Goal: Check status

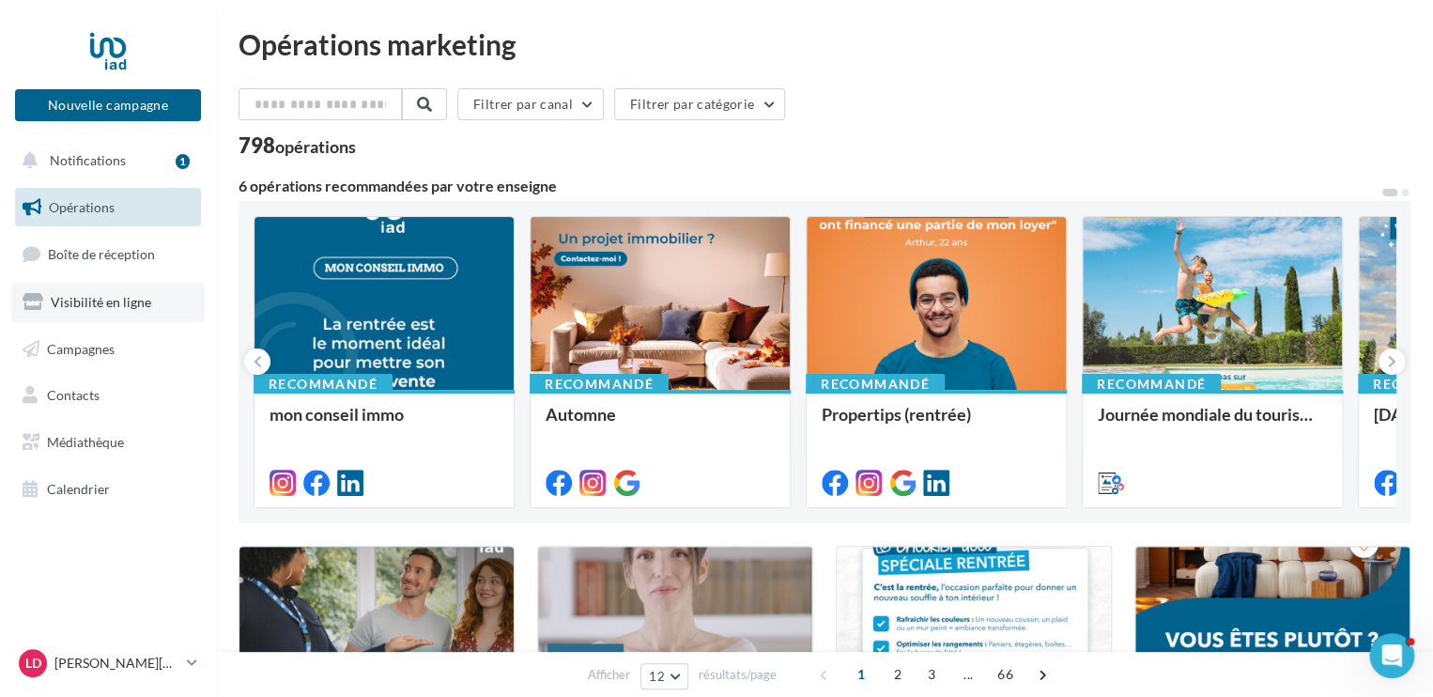
click at [73, 307] on span "Visibilité en ligne" at bounding box center [101, 302] width 100 height 16
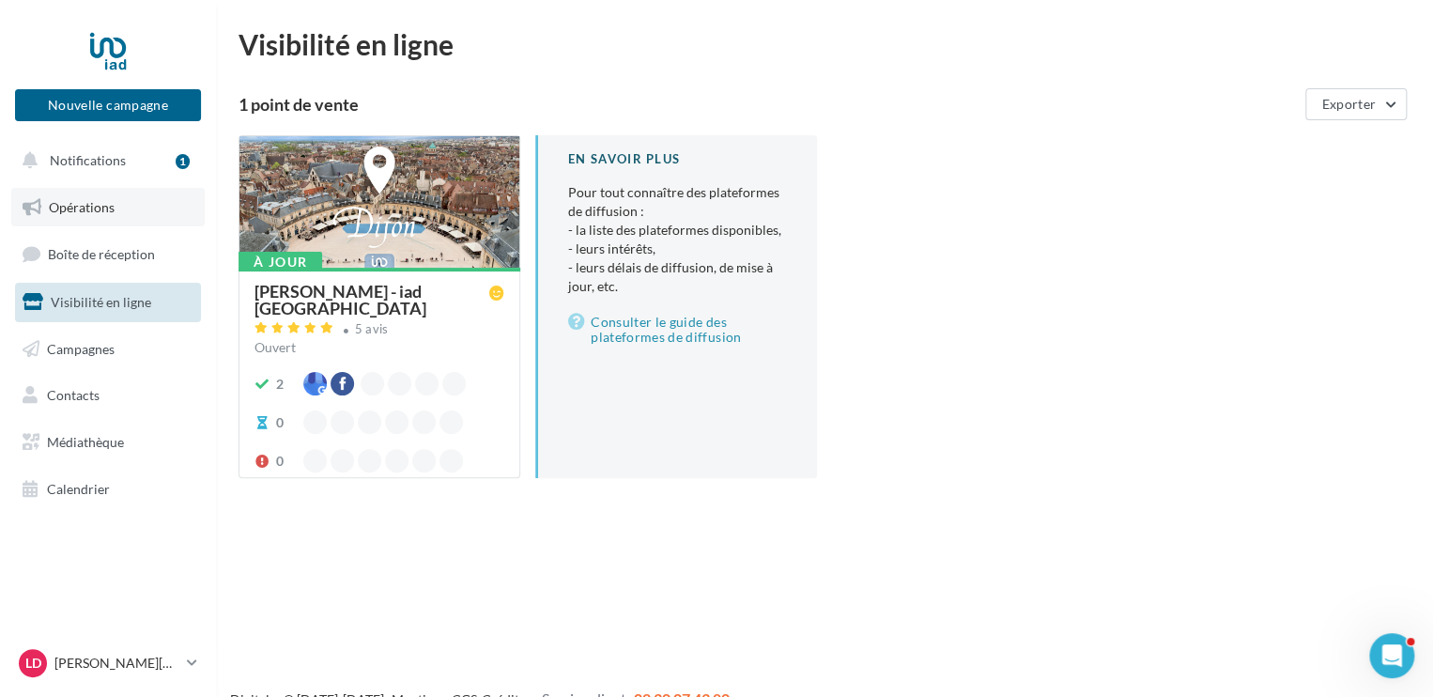
click at [94, 202] on span "Opérations" at bounding box center [82, 207] width 66 height 16
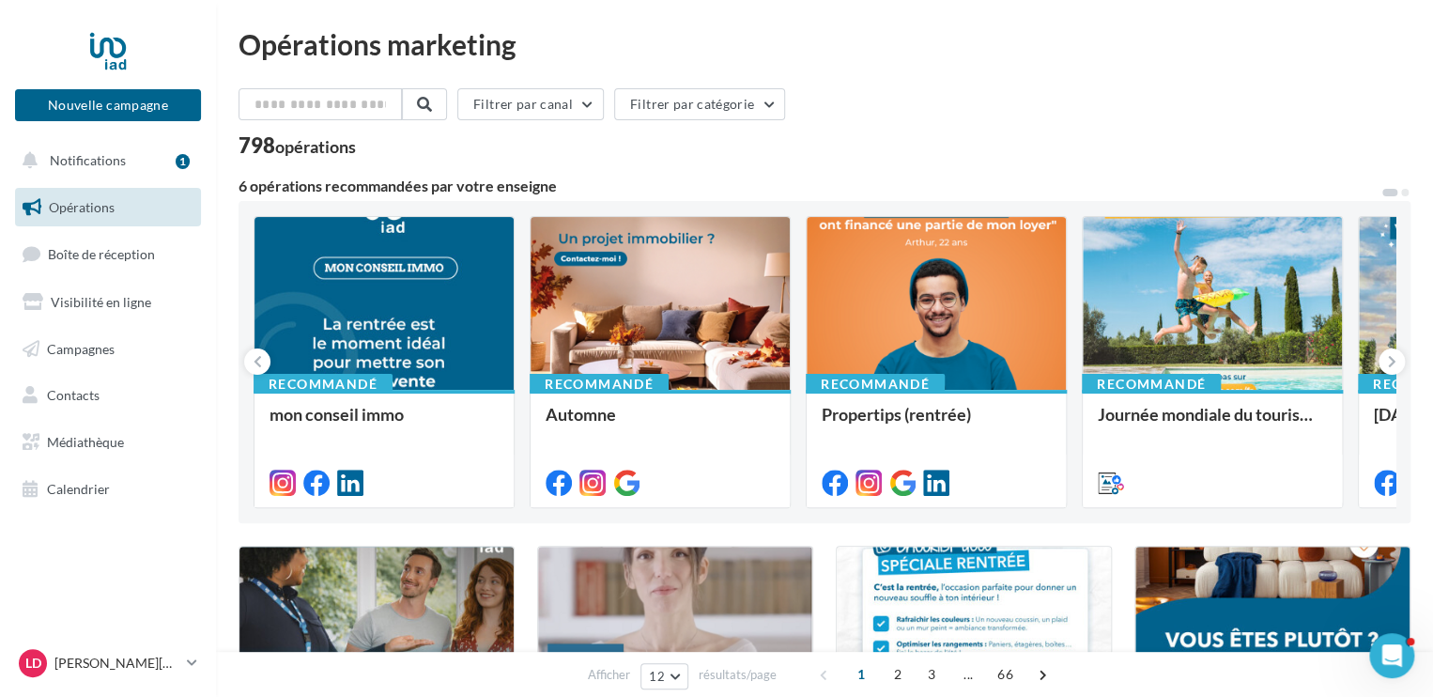
click at [93, 209] on span "Opérations" at bounding box center [82, 207] width 66 height 16
click at [91, 262] on span "Boîte de réception" at bounding box center [101, 254] width 107 height 16
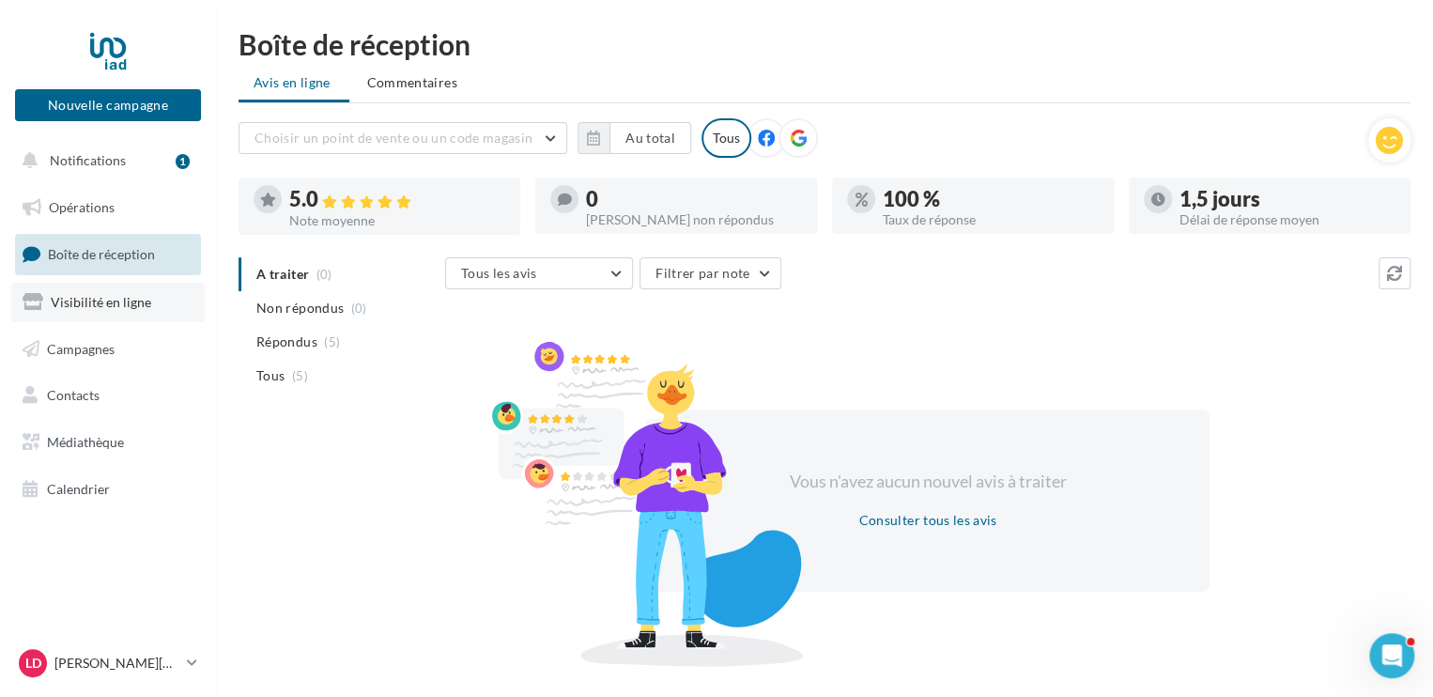
click at [98, 298] on span "Visibilité en ligne" at bounding box center [101, 302] width 100 height 16
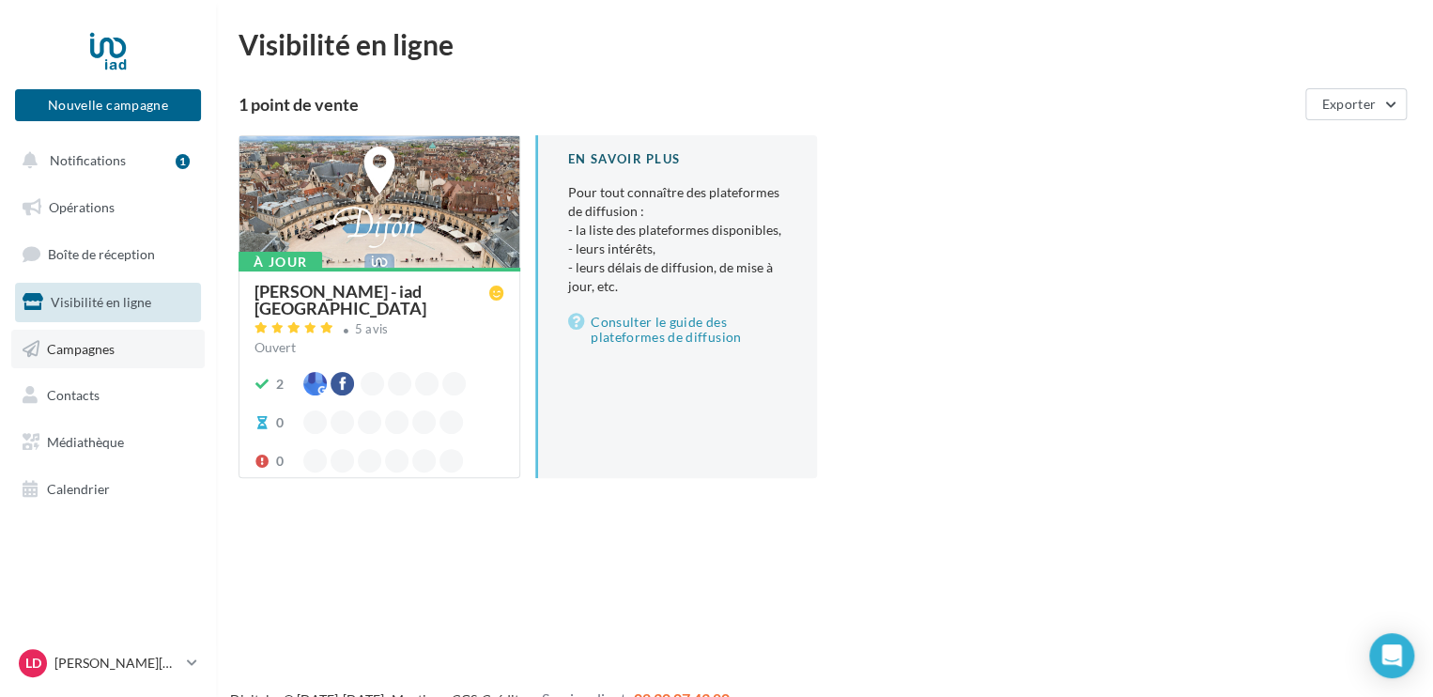
click at [78, 364] on link "Campagnes" at bounding box center [107, 349] width 193 height 39
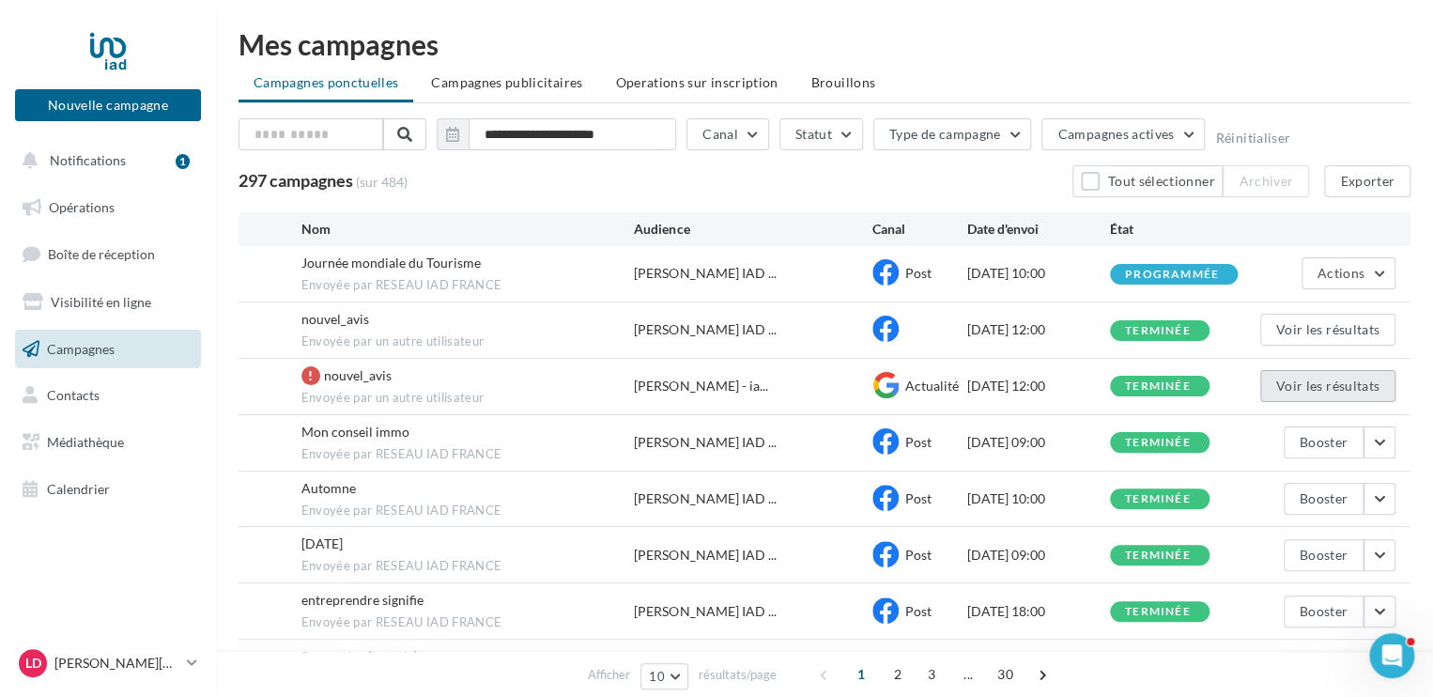
click at [1274, 392] on button "Voir les résultats" at bounding box center [1327, 386] width 135 height 32
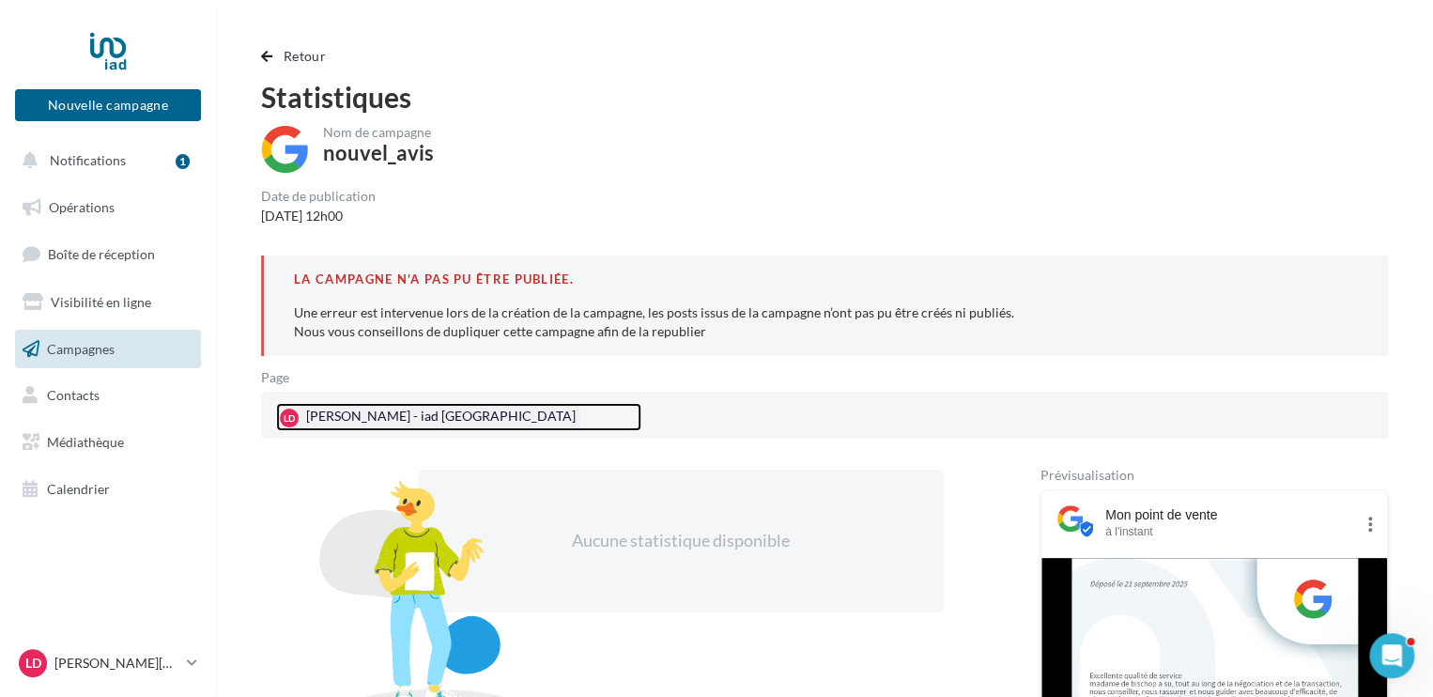
click at [480, 410] on div "LD Laetitia DE BISSCHOP - iad France" at bounding box center [427, 417] width 303 height 28
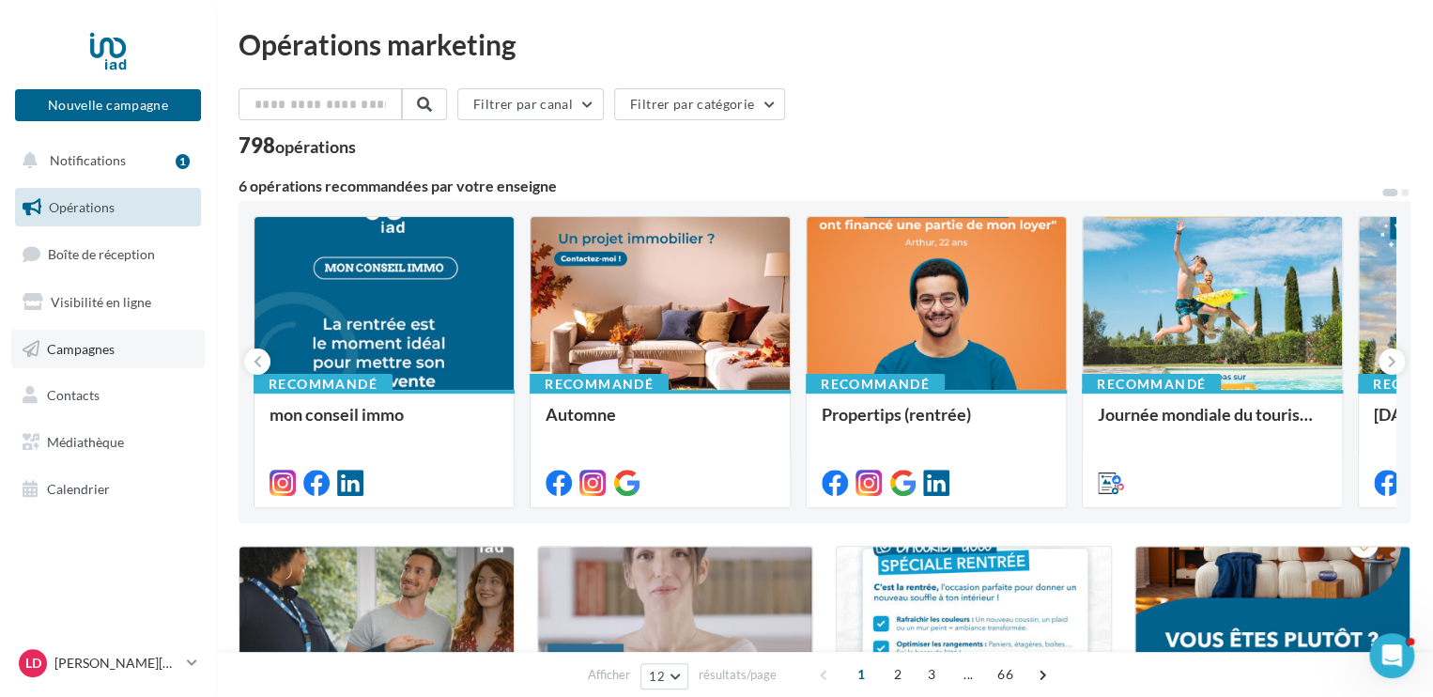
click at [90, 351] on span "Campagnes" at bounding box center [81, 348] width 68 height 16
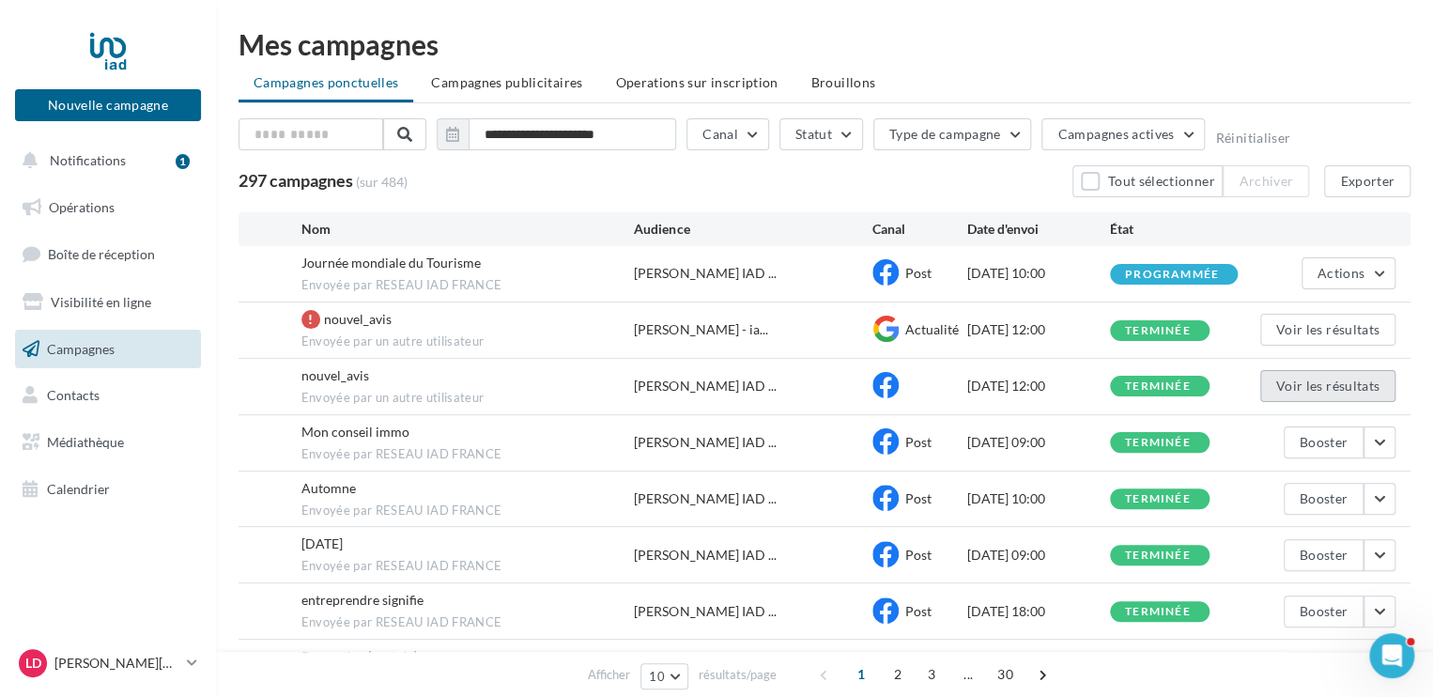
click at [1349, 381] on button "Voir les résultats" at bounding box center [1327, 386] width 135 height 32
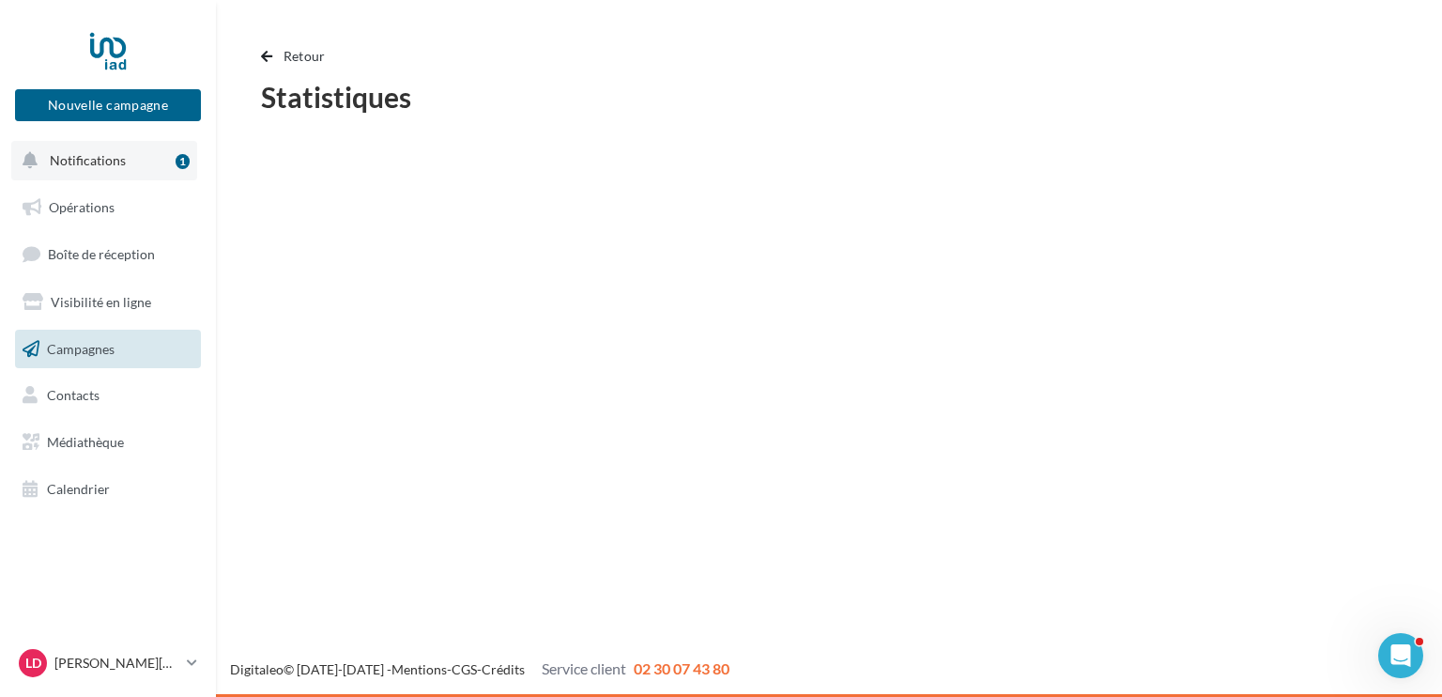
click at [105, 157] on span "Notifications" at bounding box center [88, 160] width 76 height 16
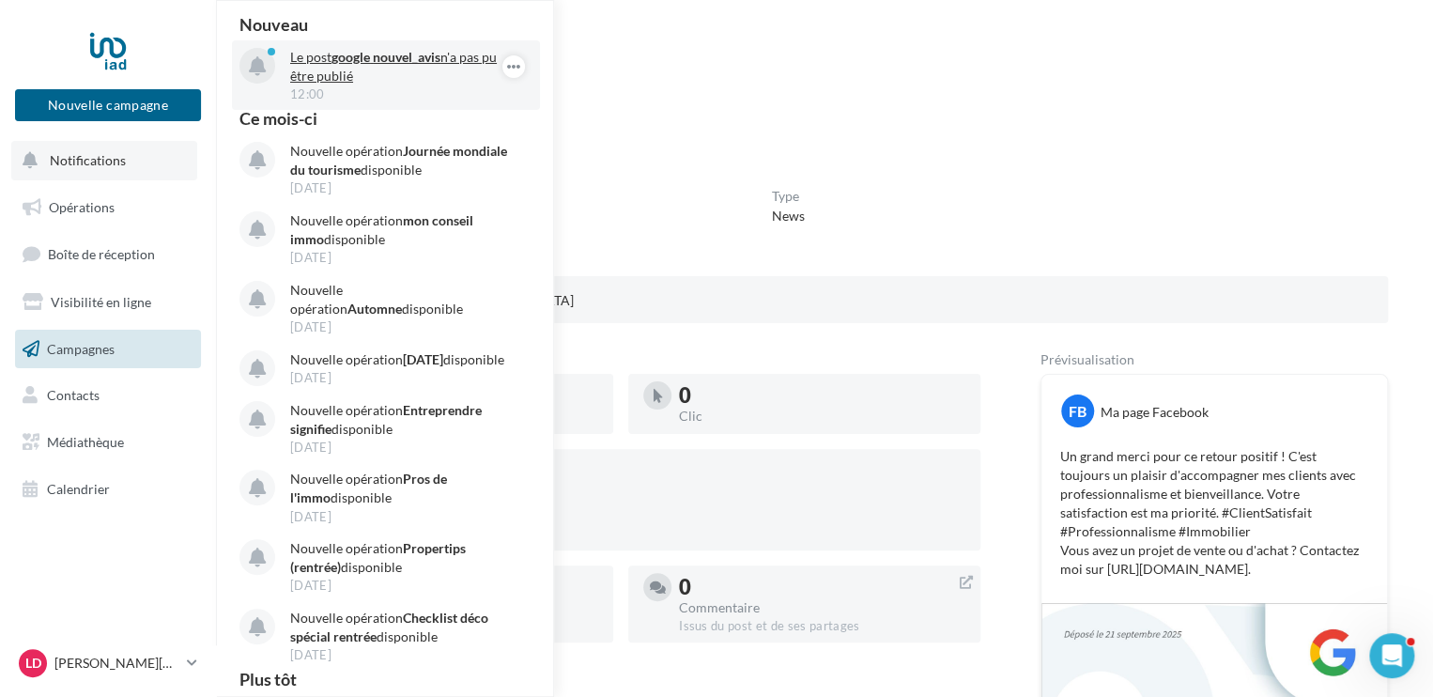
click at [380, 76] on p "Le post google nouvel_avis n'a pas pu être publié" at bounding box center [399, 67] width 218 height 38
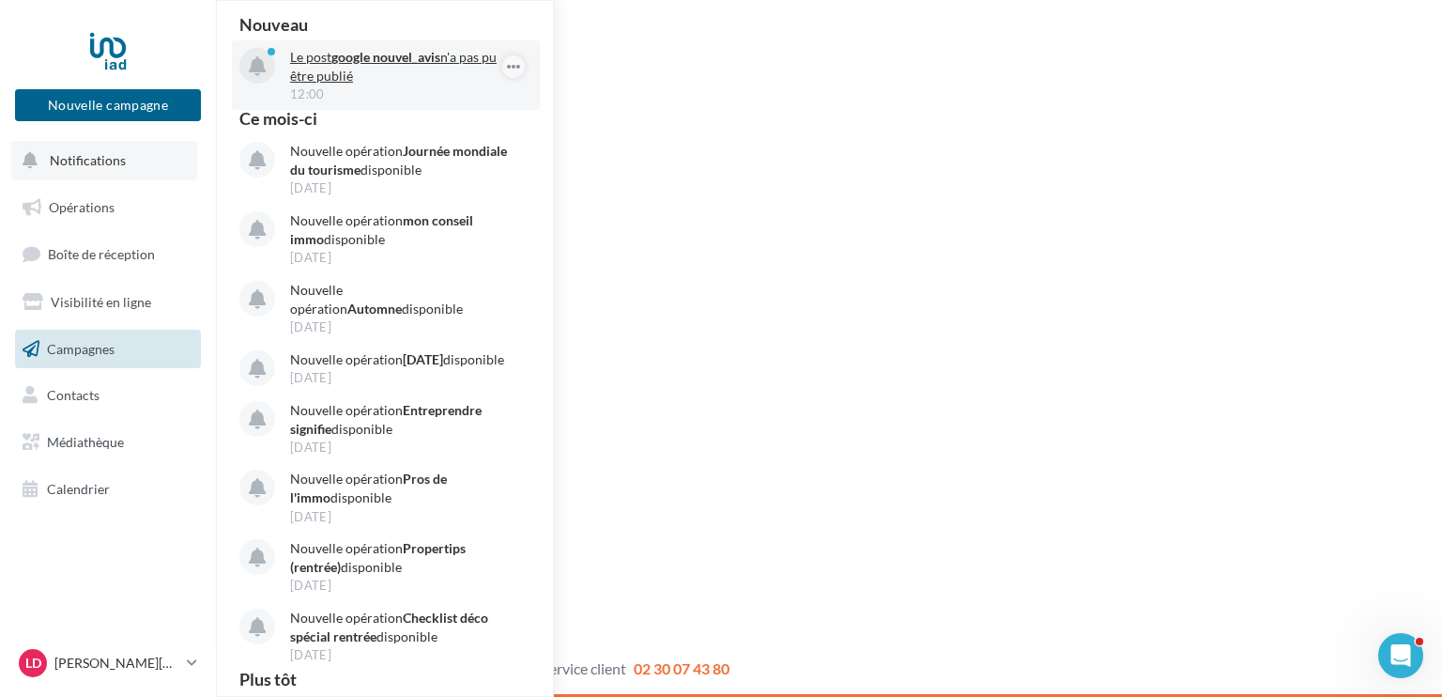
click at [502, 70] on button "button" at bounding box center [513, 66] width 23 height 23
click at [415, 147] on button "Accéder aux statstiques du post" at bounding box center [403, 146] width 244 height 43
click at [658, 201] on div "Nouvelle campagne Nouvelle campagne Notifications Nouveau Le post google nouvel…" at bounding box center [721, 348] width 1442 height 697
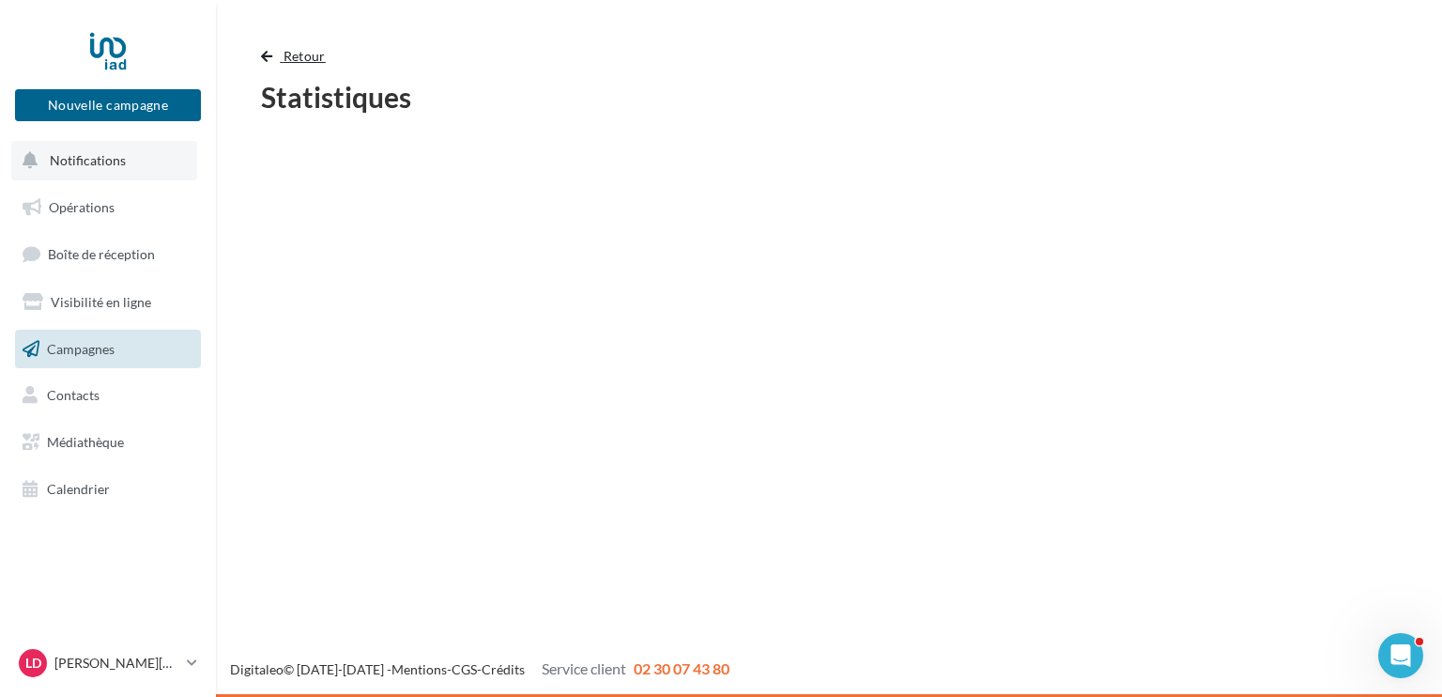
click at [311, 57] on span "Retour" at bounding box center [305, 56] width 42 height 16
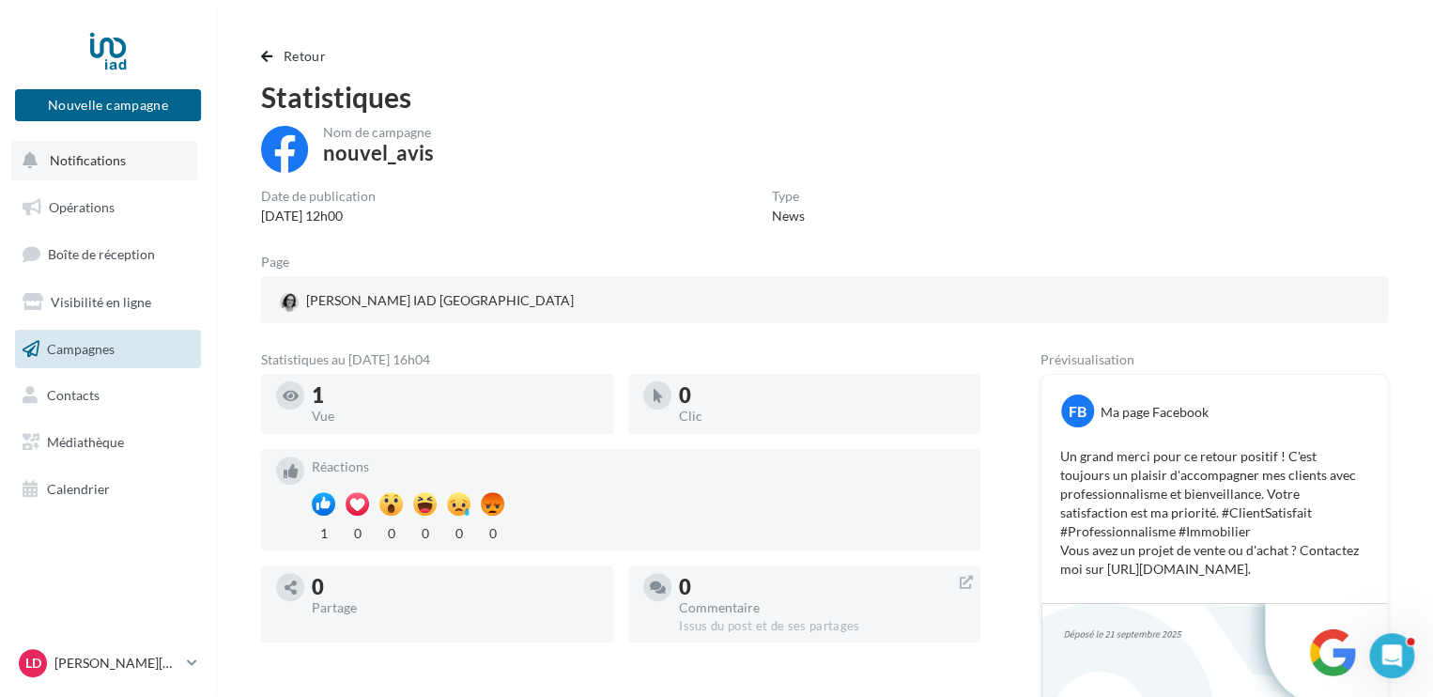
click at [322, 406] on div "1" at bounding box center [455, 395] width 286 height 21
click at [316, 400] on div "1" at bounding box center [455, 395] width 286 height 21
click at [266, 55] on span "button" at bounding box center [266, 56] width 11 height 13
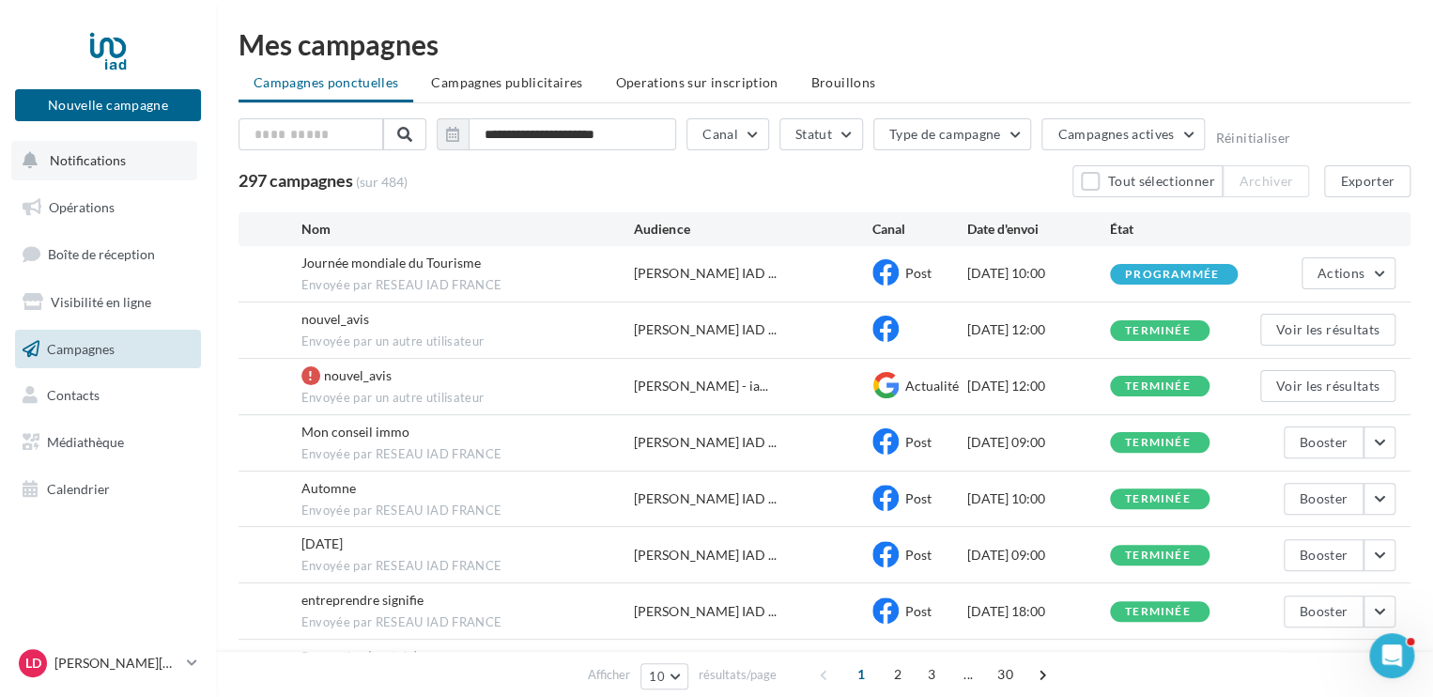
drag, startPoint x: 266, startPoint y: 55, endPoint x: 138, endPoint y: 366, distance: 336.0
click at [138, 366] on link "Campagnes" at bounding box center [107, 349] width 193 height 39
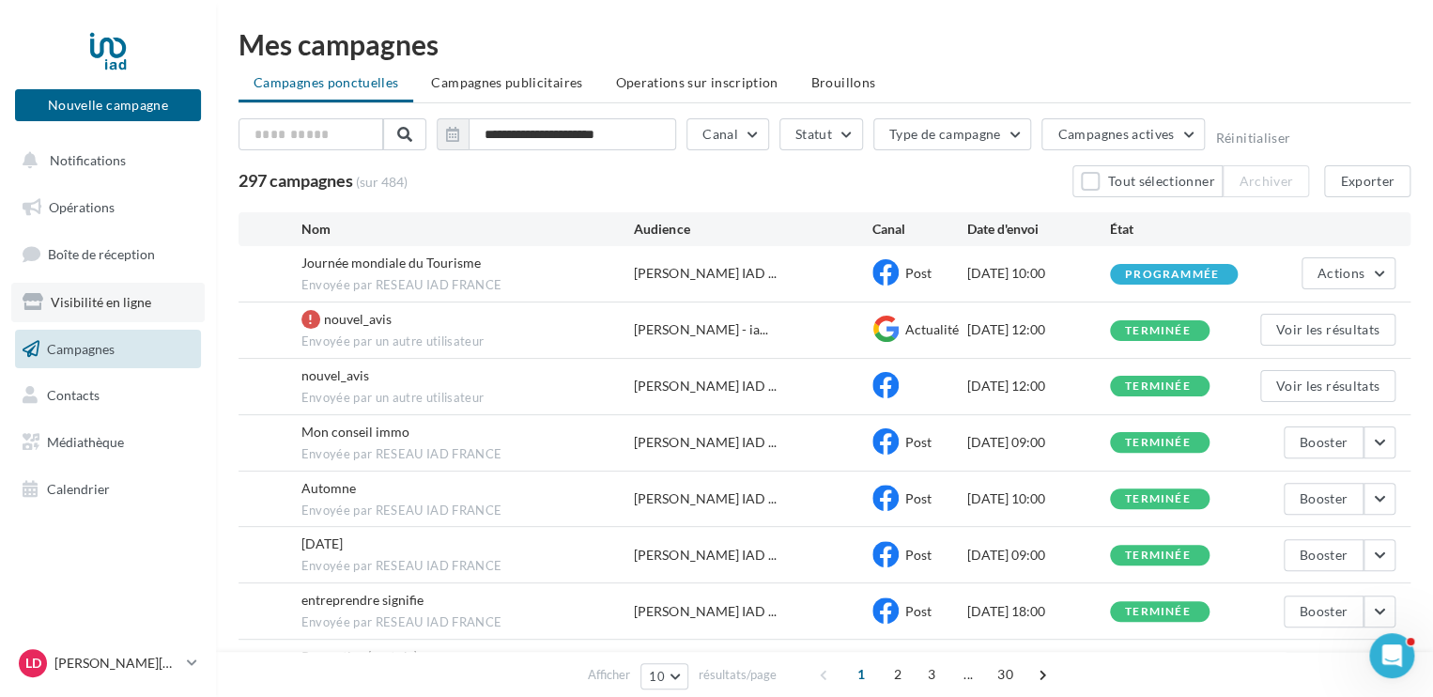
click at [105, 302] on span "Visibilité en ligne" at bounding box center [101, 302] width 100 height 16
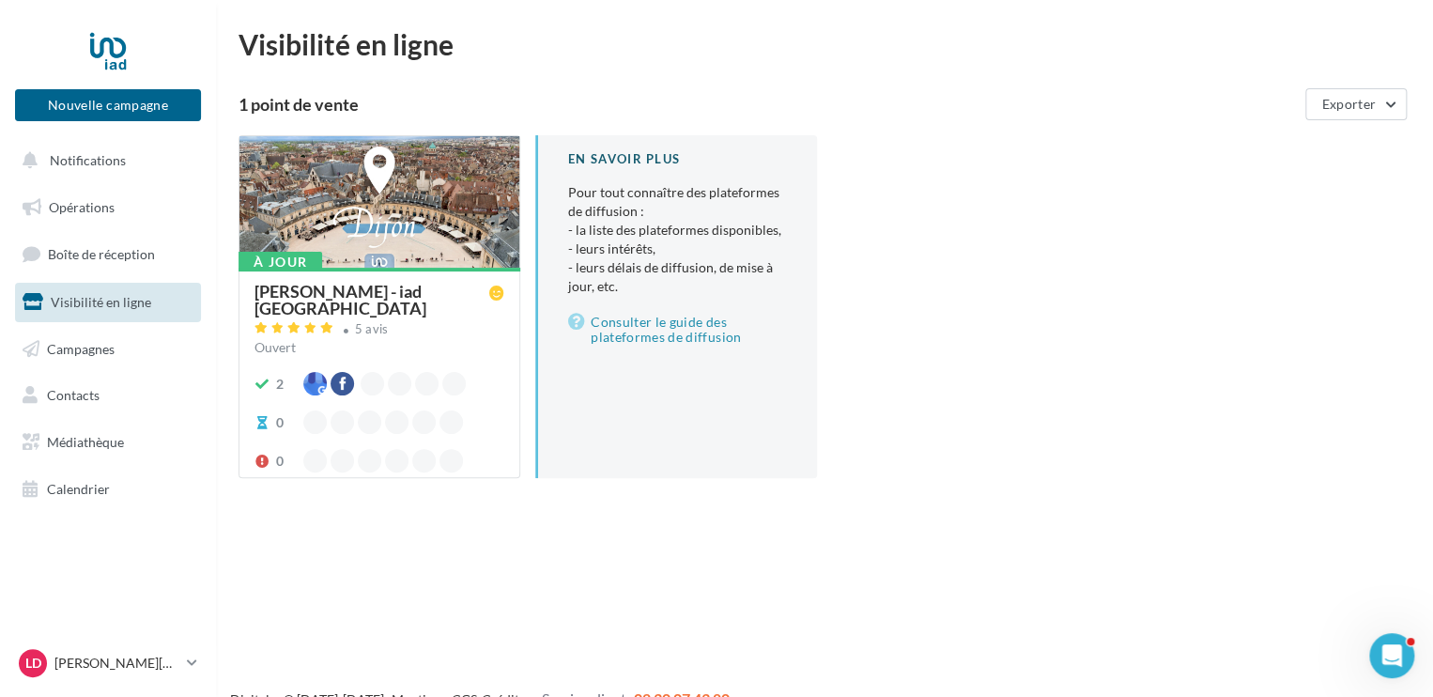
click at [330, 291] on div "[PERSON_NAME] - iad [GEOGRAPHIC_DATA]" at bounding box center [371, 300] width 235 height 34
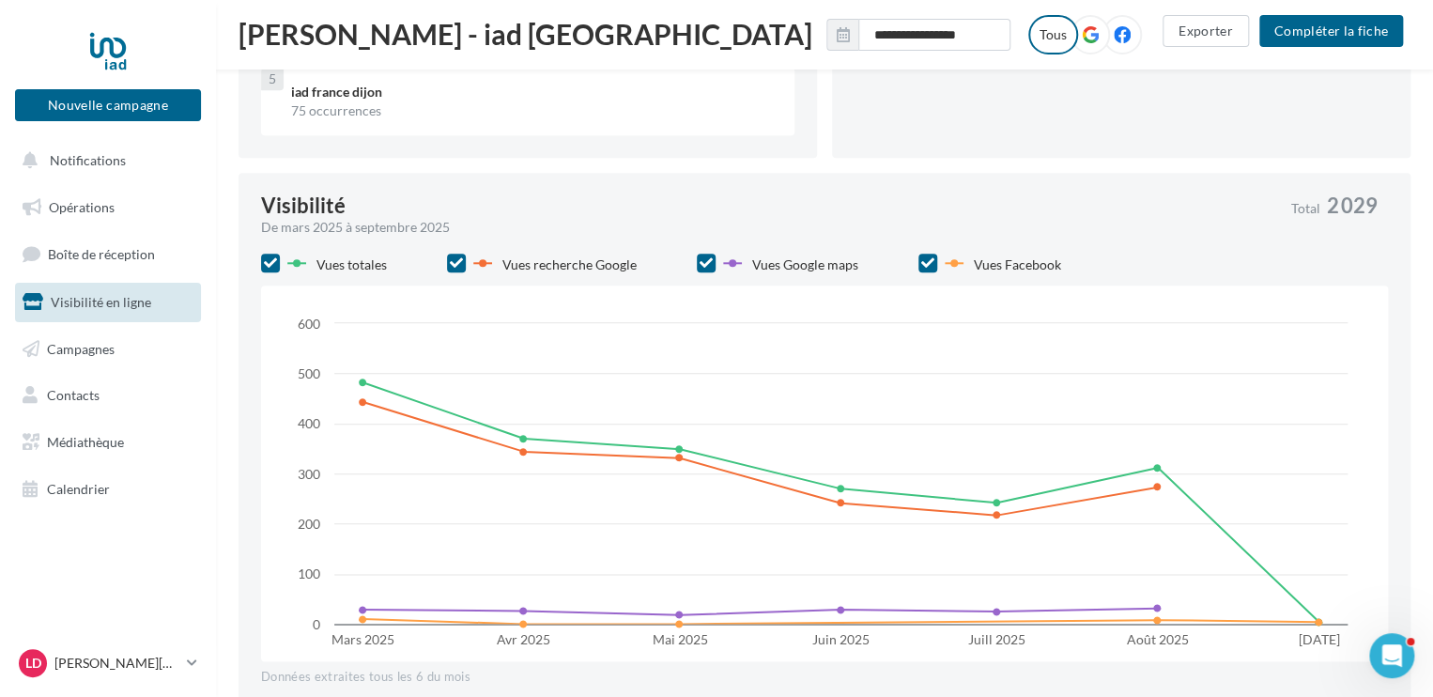
scroll to position [777, 0]
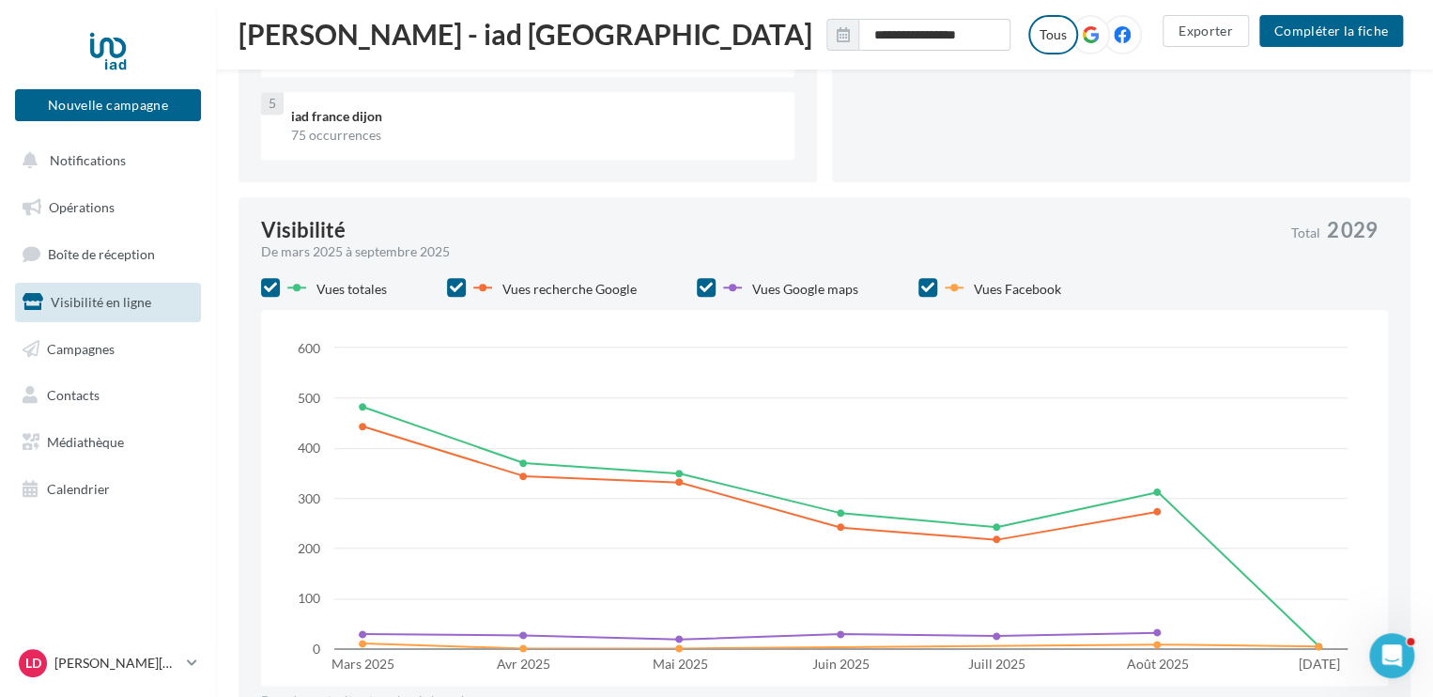
click at [112, 300] on span "Visibilité en ligne" at bounding box center [101, 302] width 100 height 16
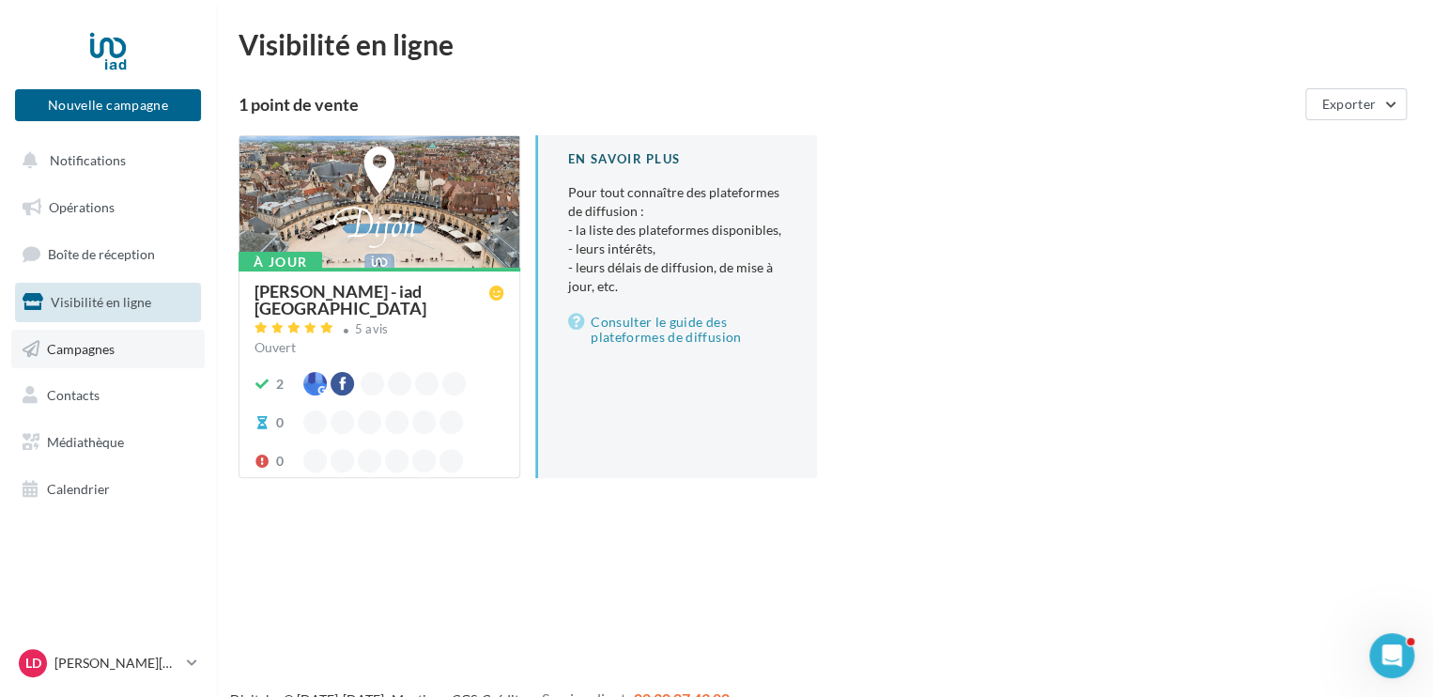
click at [100, 352] on span "Campagnes" at bounding box center [81, 348] width 68 height 16
